Goal: Transaction & Acquisition: Book appointment/travel/reservation

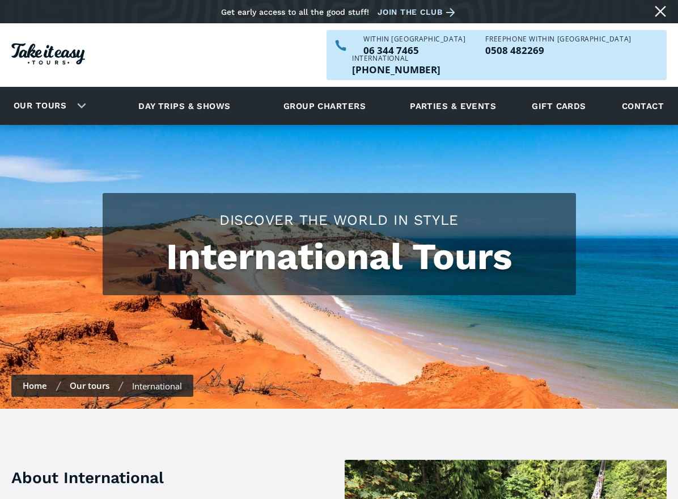
click at [69, 92] on link "Our tours" at bounding box center [40, 105] width 70 height 27
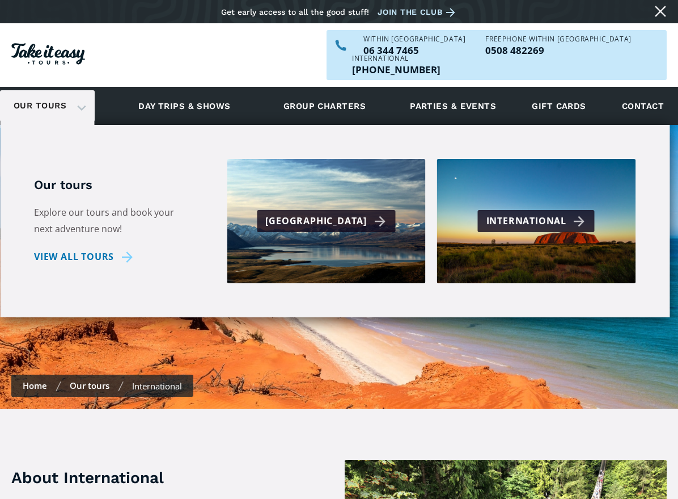
click at [517, 212] on div "International" at bounding box center [536, 221] width 117 height 22
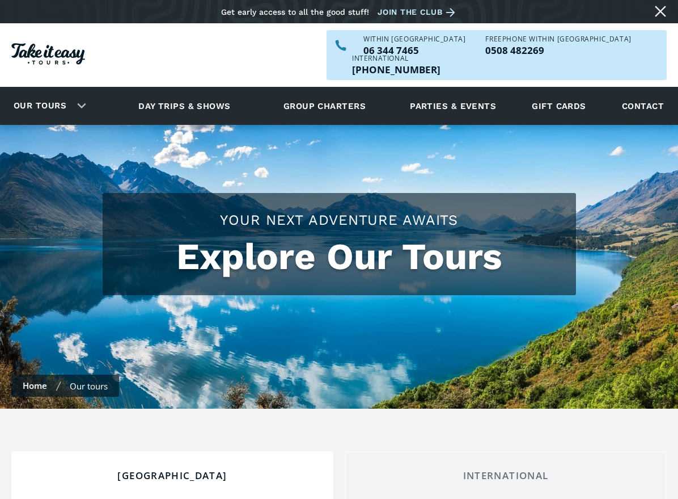
click at [83, 91] on div "Our tours" at bounding box center [47, 105] width 95 height 31
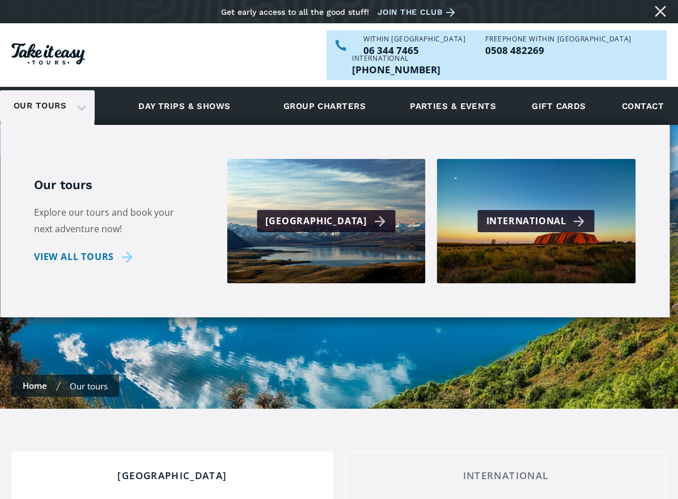
click at [117, 248] on link "View all tours" at bounding box center [85, 256] width 103 height 16
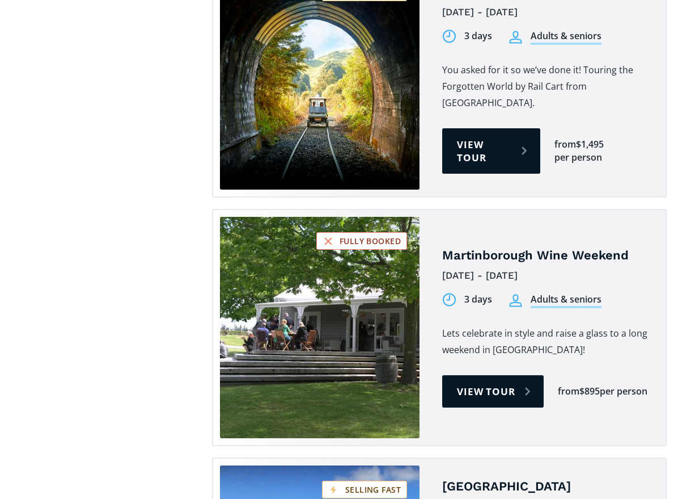
scroll to position [1778, 0]
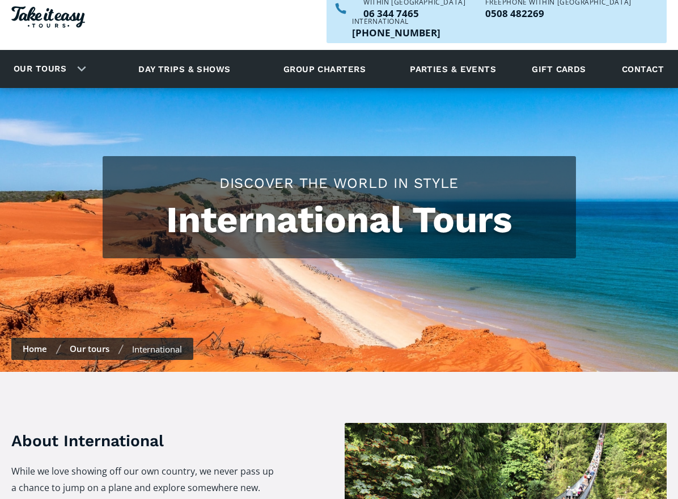
scroll to position [330, 0]
